Goal: Task Accomplishment & Management: Complete application form

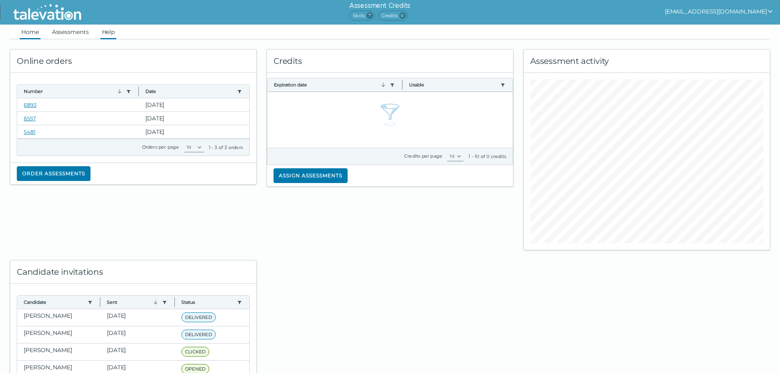
drag, startPoint x: 79, startPoint y: 32, endPoint x: 110, endPoint y: 38, distance: 31.2
click at [79, 32] on link "Assessments" at bounding box center [70, 32] width 40 height 15
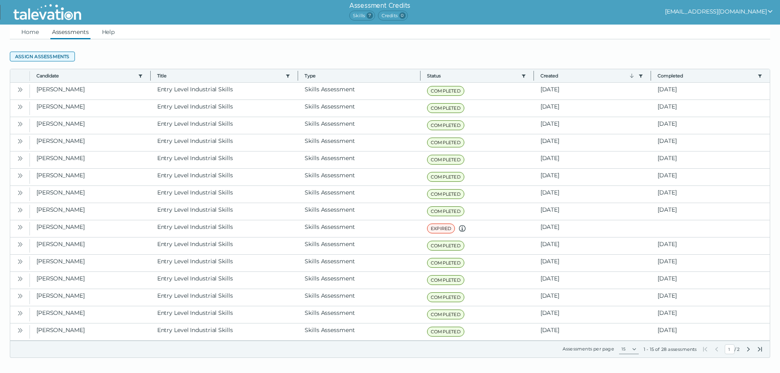
click at [34, 54] on button "Assign assessments" at bounding box center [42, 57] width 65 height 10
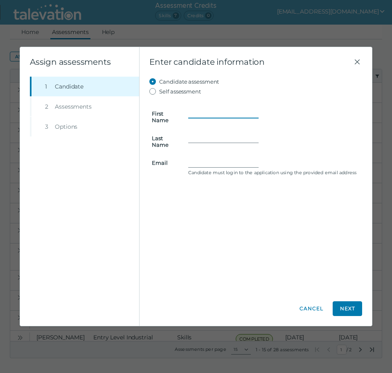
drag, startPoint x: 207, startPoint y: 113, endPoint x: 211, endPoint y: 120, distance: 7.7
click at [207, 113] on input "First Name" at bounding box center [223, 113] width 70 height 10
click at [200, 161] on input "Email" at bounding box center [223, 163] width 70 height 10
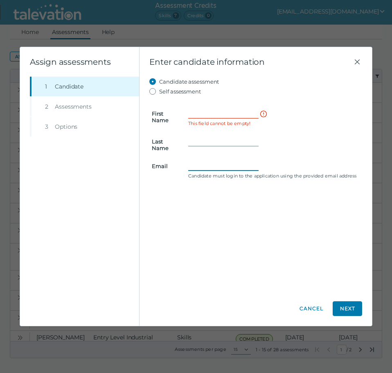
paste input "[PERSON_NAME][EMAIL_ADDRESS][PERSON_NAME][DOMAIN_NAME]"
type input "[PERSON_NAME][EMAIL_ADDRESS][PERSON_NAME][DOMAIN_NAME]"
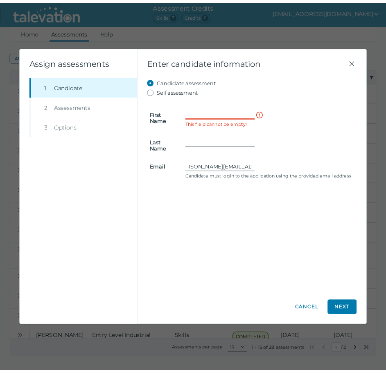
scroll to position [0, 0]
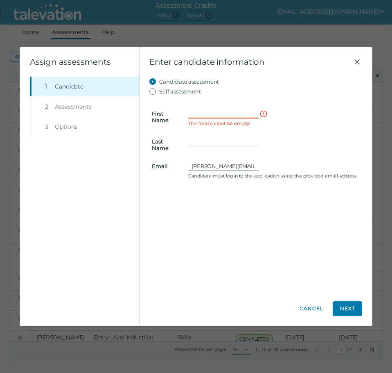
click at [201, 113] on input "First Name" at bounding box center [223, 113] width 70 height 10
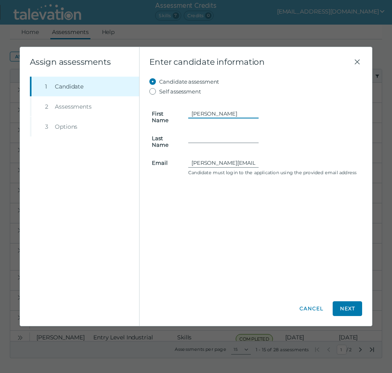
type input "[PERSON_NAME]"
click at [340, 304] on button "Next" at bounding box center [347, 308] width 29 height 15
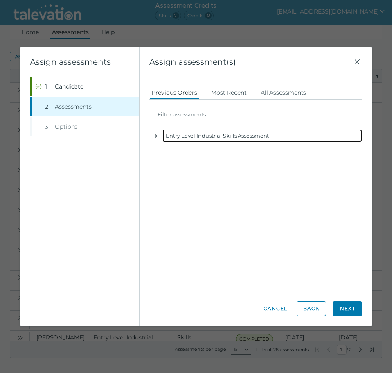
click at [155, 137] on icon "button" at bounding box center [156, 136] width 7 height 7
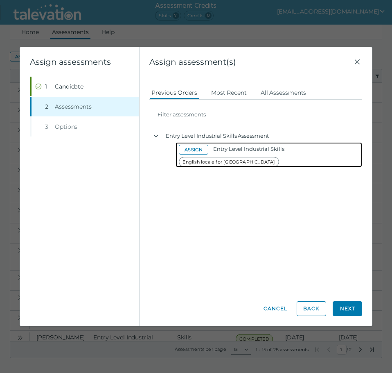
click at [199, 150] on button "Assign" at bounding box center [193, 150] width 29 height 10
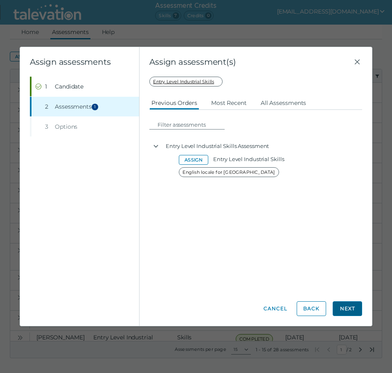
click at [340, 305] on button "Next" at bounding box center [347, 308] width 29 height 15
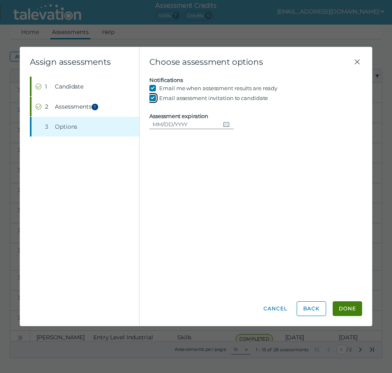
click at [154, 97] on input "Email assessment invitation to candidate" at bounding box center [154, 98] width 10 height 10
checkbox input "false"
click at [223, 125] on icon "Choose date" at bounding box center [226, 124] width 7 height 7
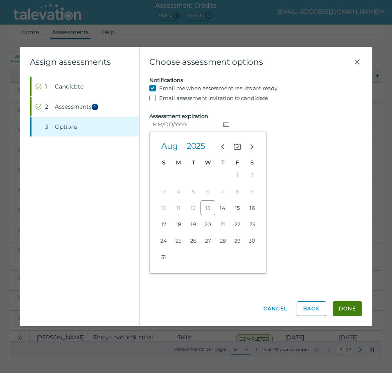
click at [208, 206] on clr-day "13" at bounding box center [208, 207] width 15 height 7
click at [165, 252] on button "31" at bounding box center [163, 256] width 15 height 15
type input "[DATE]"
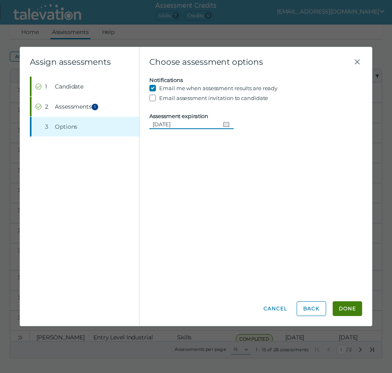
click at [268, 181] on div "Candidate assessment Self assessment First Name [PERSON_NAME] Last Name [PERSON…" at bounding box center [255, 184] width 213 height 215
click at [349, 309] on button "Done" at bounding box center [347, 308] width 29 height 15
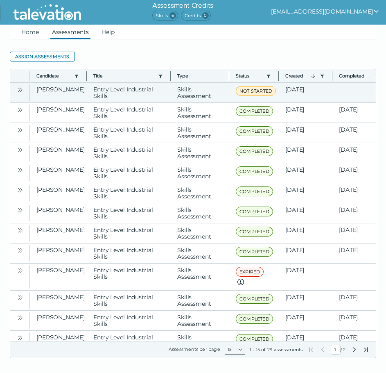
click at [21, 93] on icon "Open" at bounding box center [20, 89] width 7 height 7
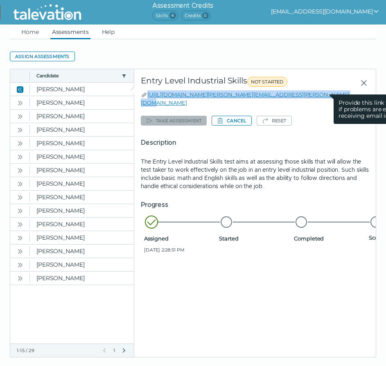
drag, startPoint x: 328, startPoint y: 95, endPoint x: 147, endPoint y: 95, distance: 181.0
copy link "[URL][DOMAIN_NAME][PERSON_NAME][EMAIL_ADDRESS][PERSON_NAME][DOMAIN_NAME]"
